Goal: Task Accomplishment & Management: Manage account settings

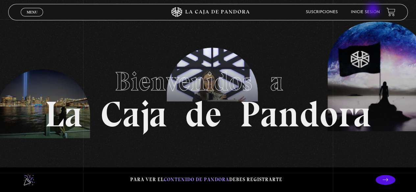
click at [373, 10] on link "Inicie sesión" at bounding box center [365, 12] width 29 height 4
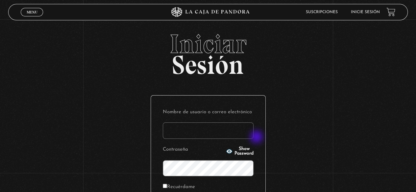
type input "s.pamgm@yahoo.com"
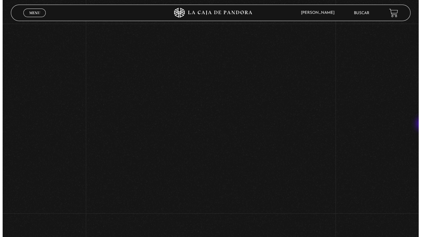
scroll to position [54, 0]
